Goal: Communication & Community: Connect with others

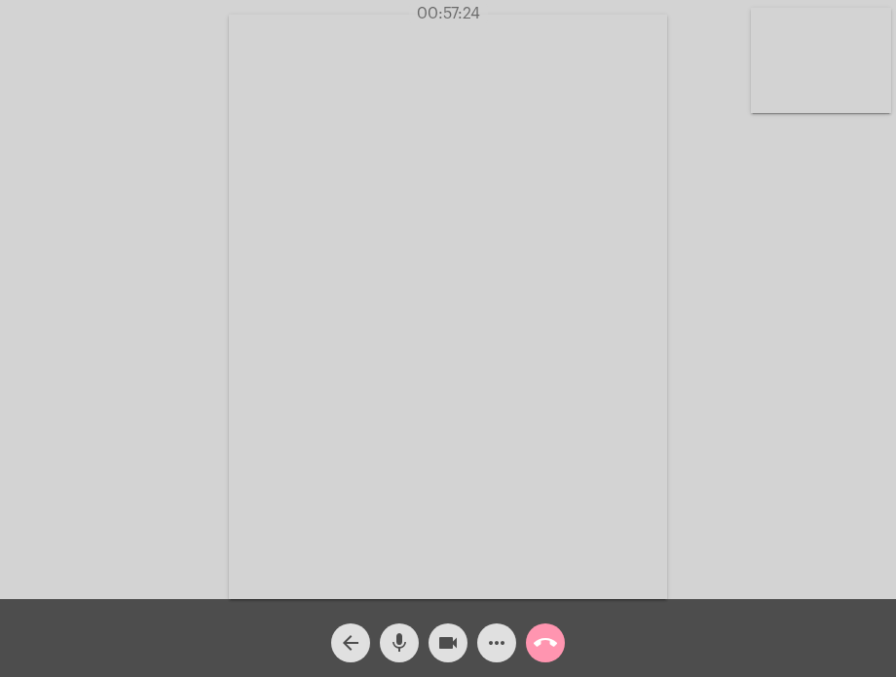
click at [541, 638] on mat-icon "call_end" at bounding box center [545, 642] width 23 height 23
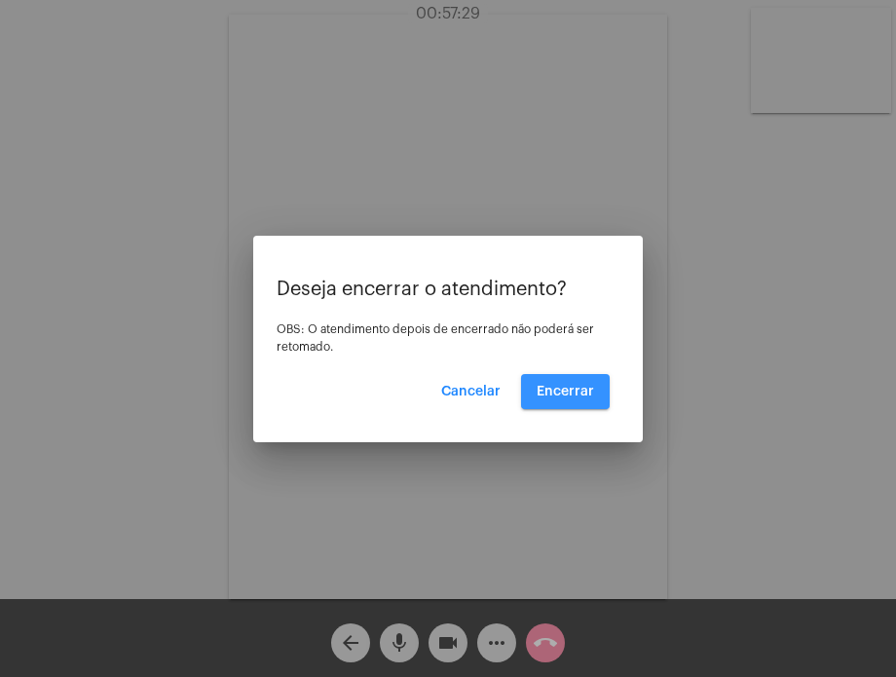
click at [579, 392] on span "Encerrar" at bounding box center [565, 392] width 57 height 14
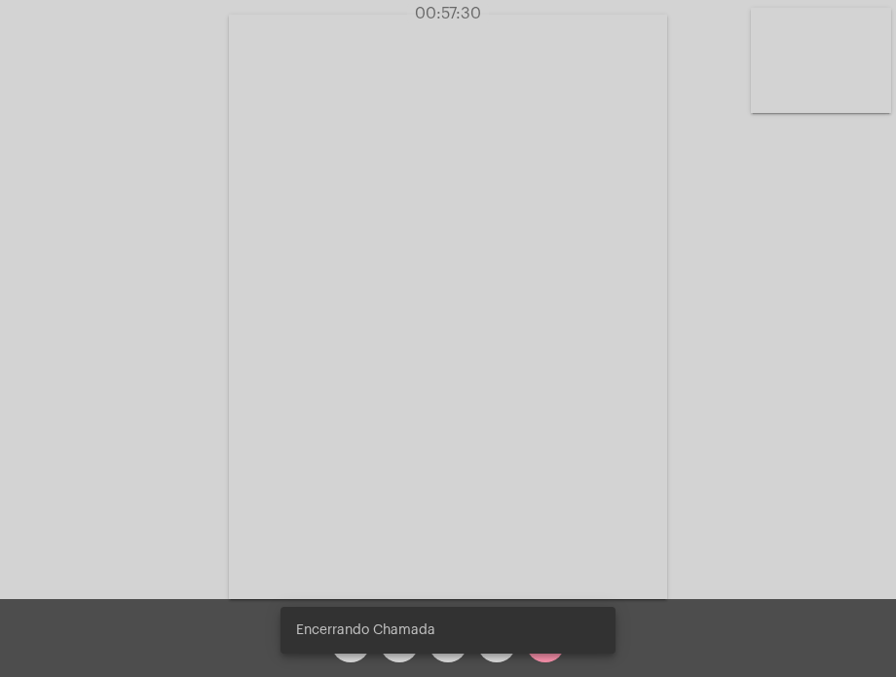
click at [579, 392] on video at bounding box center [448, 307] width 438 height 585
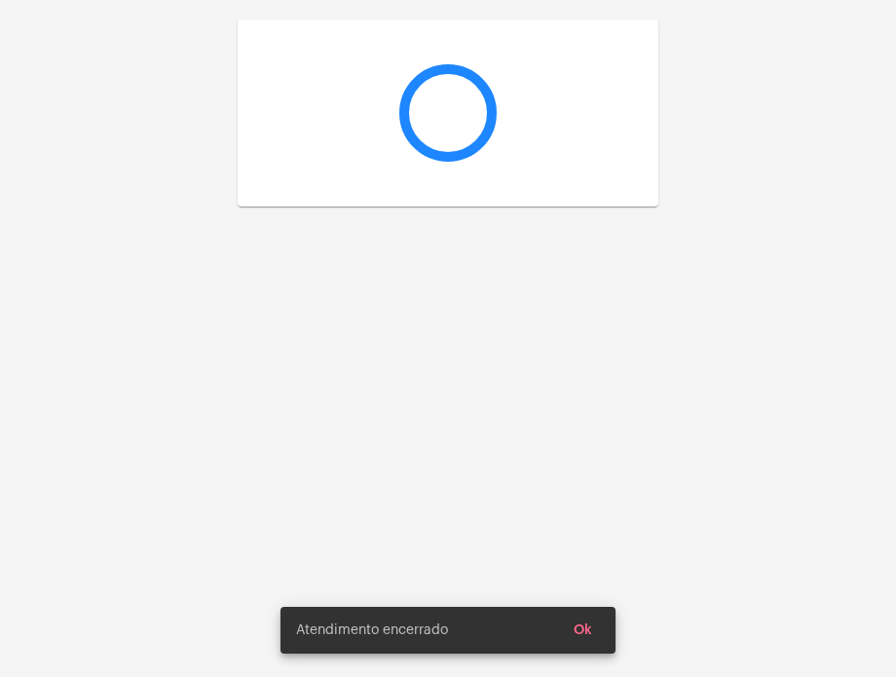
click at [579, 392] on div at bounding box center [448, 338] width 896 height 677
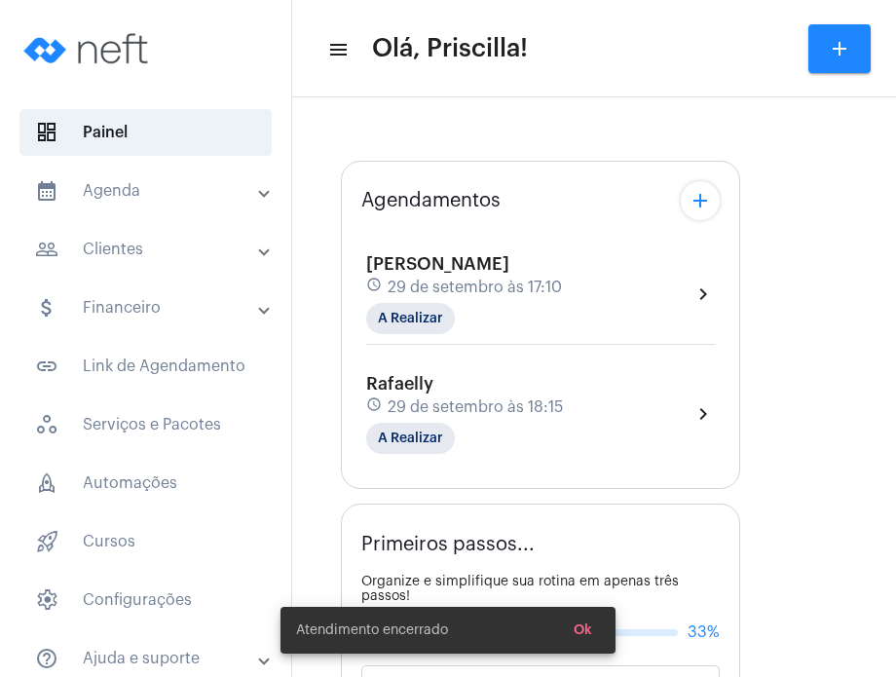
type input "[URL][DOMAIN_NAME][PERSON_NAME][PERSON_NAME]"
